Goal: Task Accomplishment & Management: Use online tool/utility

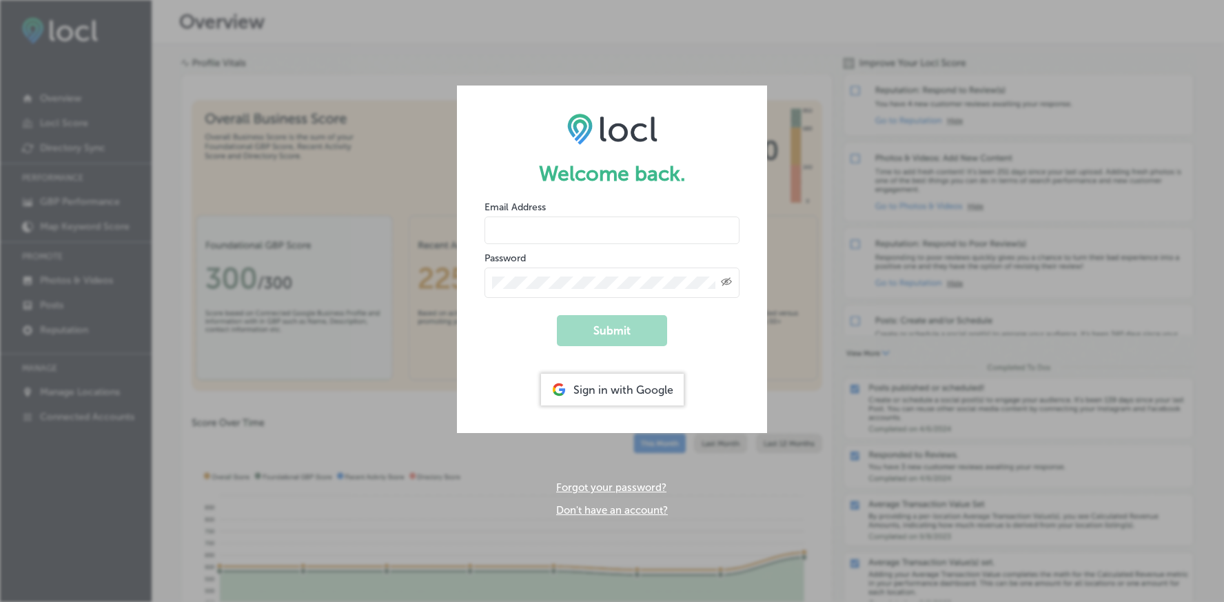
click at [529, 232] on input "email" at bounding box center [612, 230] width 255 height 28
type input "[PERSON_NAME][EMAIL_ADDRESS][DOMAIN_NAME]"
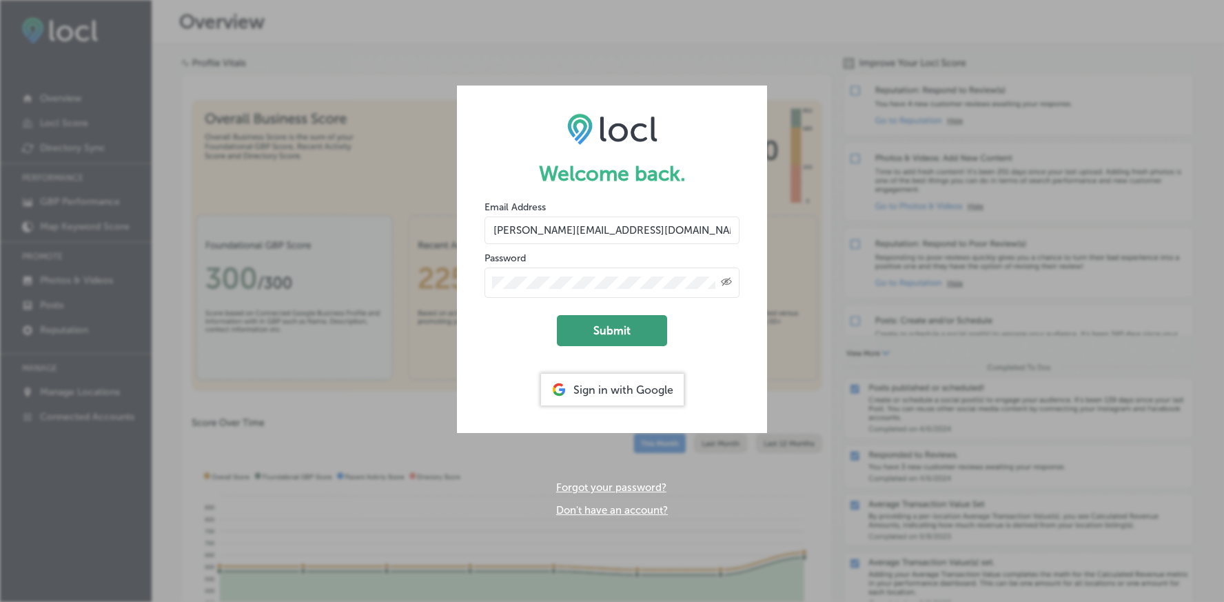
click at [602, 330] on button "Submit" at bounding box center [612, 330] width 110 height 31
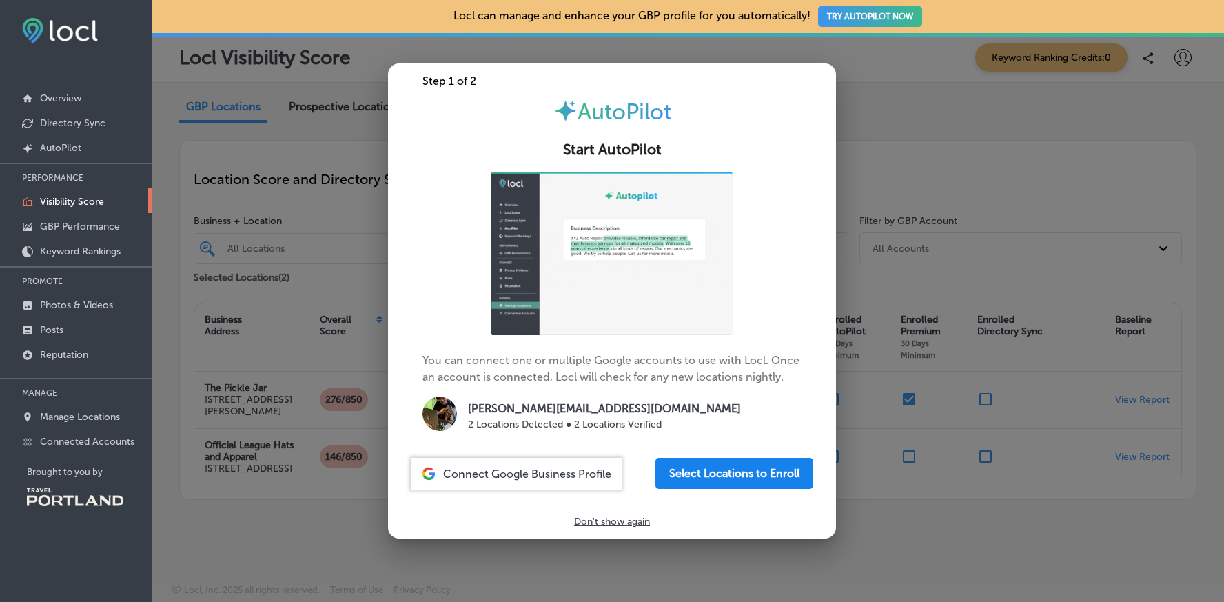
click at [678, 485] on button "Select Locations to Enroll" at bounding box center [735, 473] width 158 height 31
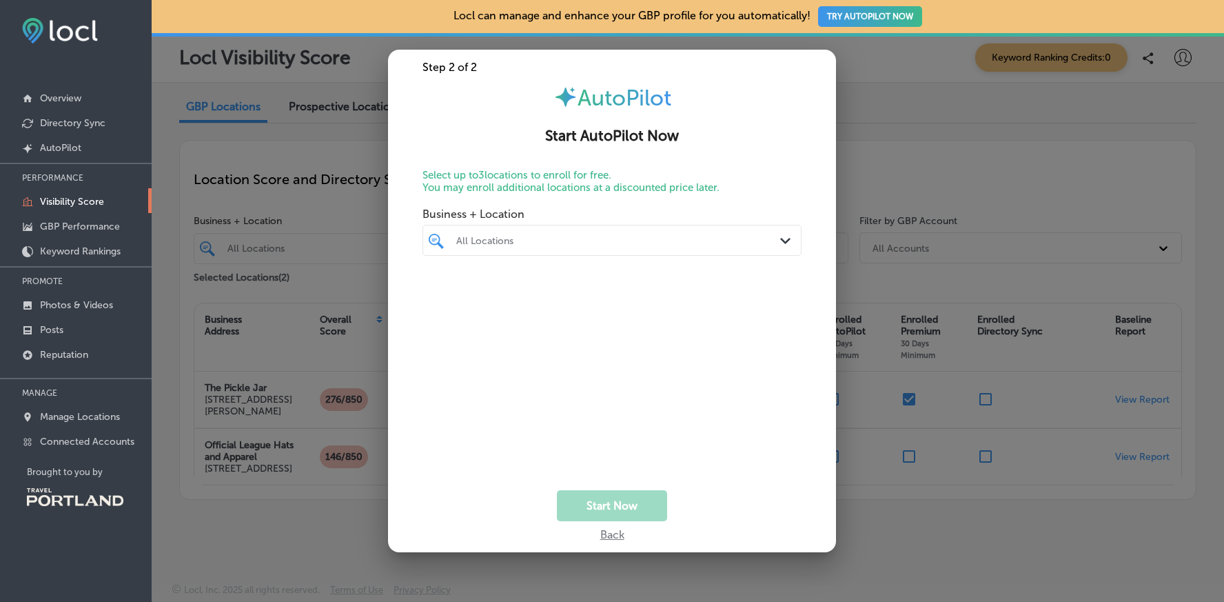
click at [579, 244] on div "All Locations" at bounding box center [618, 240] width 325 height 12
click at [488, 298] on label "Official League Hats and Apparel" at bounding box center [510, 296] width 112 height 23
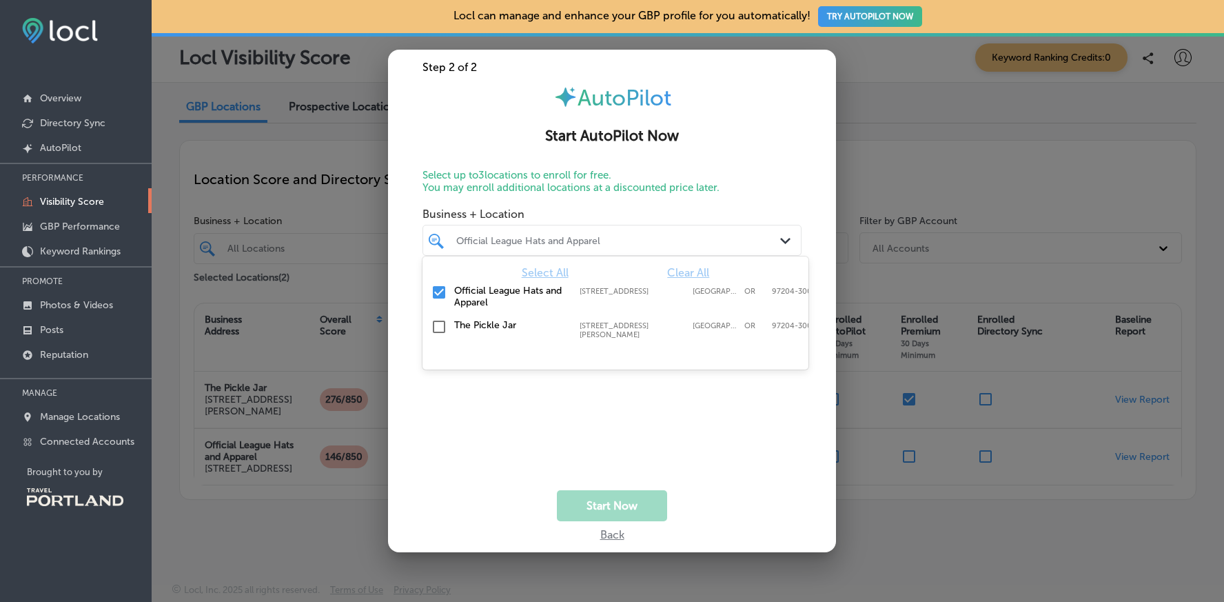
click at [467, 322] on label "The Pickle Jar" at bounding box center [510, 325] width 112 height 12
click at [624, 442] on div "Business + Location option [STREET_ADDRESS][PERSON_NAME]. option [STREET_ADDRES…" at bounding box center [612, 332] width 379 height 262
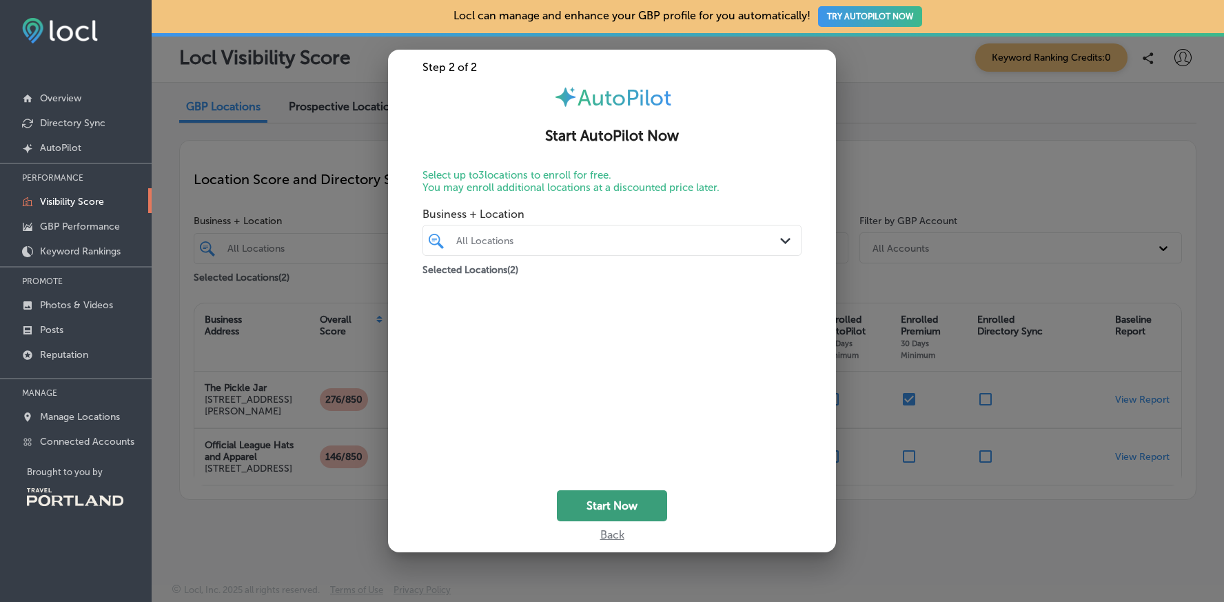
click at [610, 502] on button "Start Now" at bounding box center [612, 505] width 110 height 31
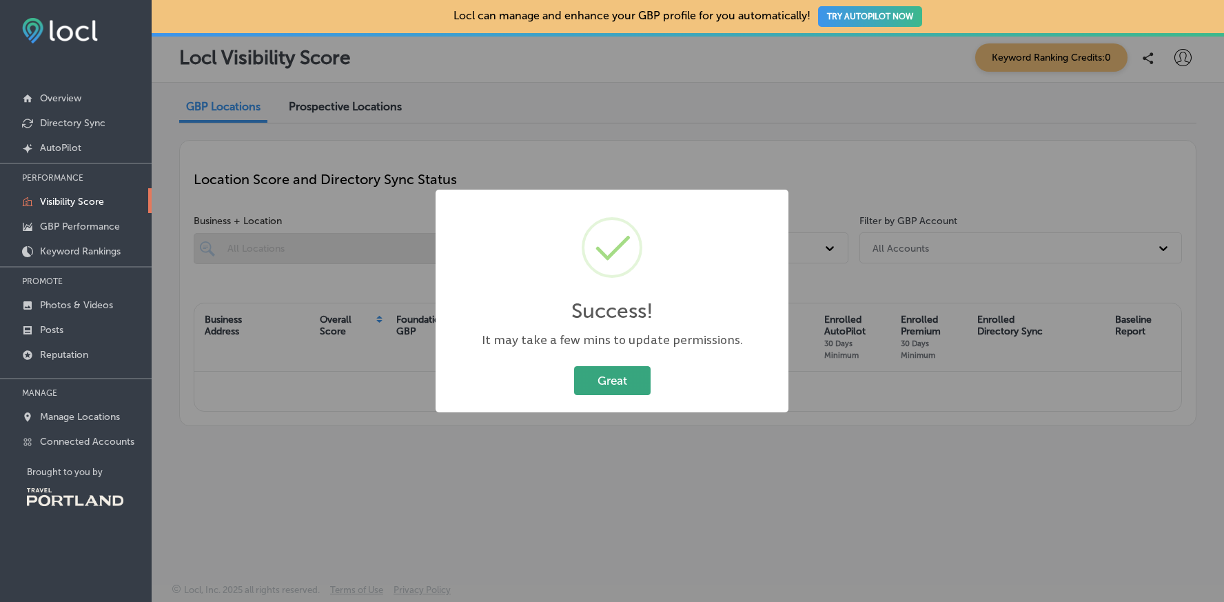
click at [587, 387] on button "Great" at bounding box center [612, 380] width 77 height 28
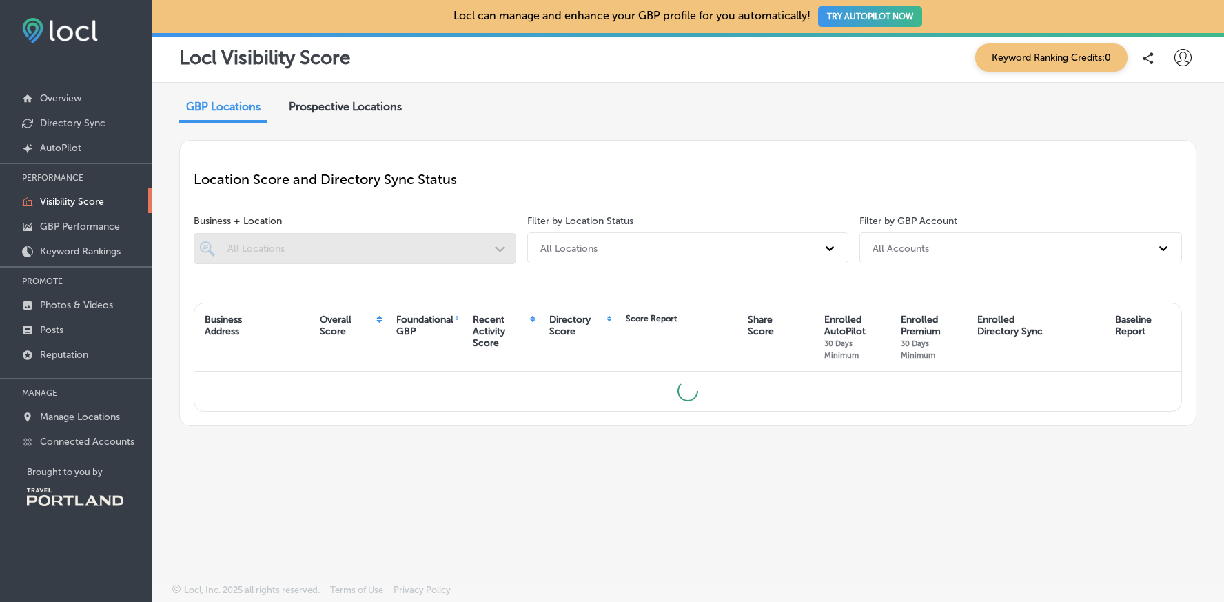
click at [66, 205] on p "Visibility Score" at bounding box center [72, 202] width 64 height 12
